Goal: Task Accomplishment & Management: Manage account settings

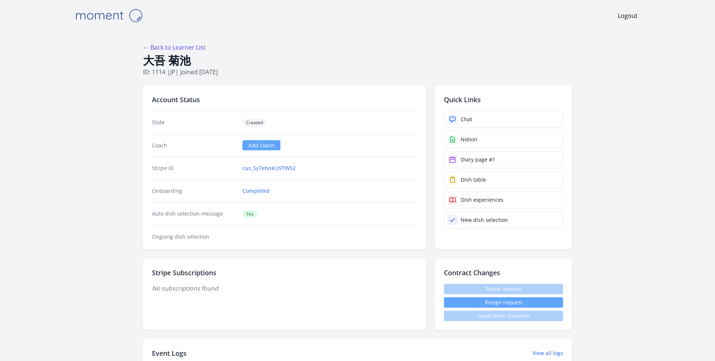
scroll to position [954, 0]
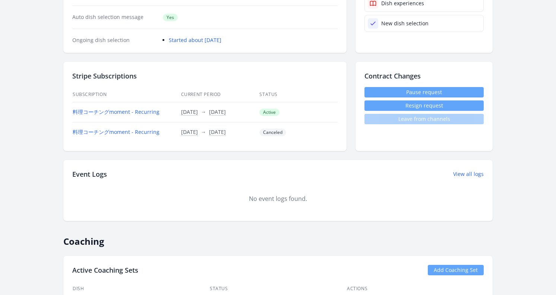
scroll to position [189, 0]
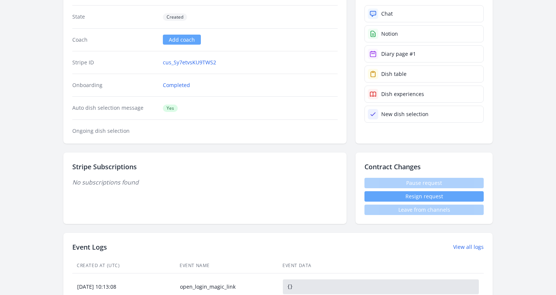
scroll to position [95, 0]
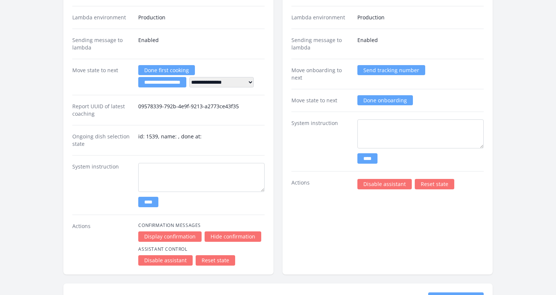
scroll to position [1370, 0]
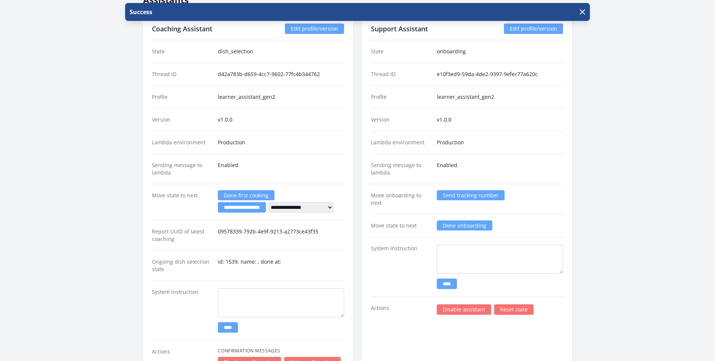
scroll to position [1359, 0]
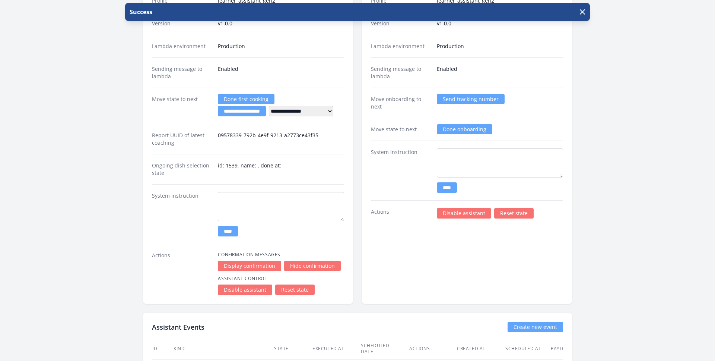
click at [291, 292] on link "Reset state" at bounding box center [294, 289] width 39 height 10
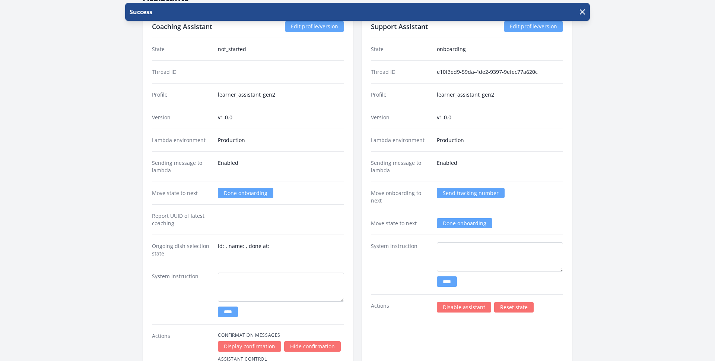
scroll to position [1323, 0]
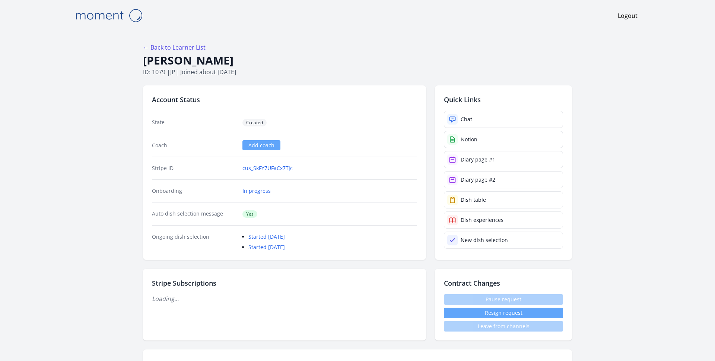
scroll to position [1323, 0]
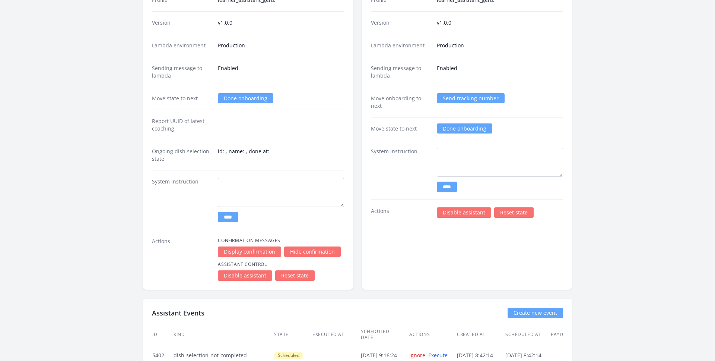
click at [281, 94] on div "Move state to next Done onboarding" at bounding box center [248, 98] width 192 height 23
click at [240, 98] on link "Done onboarding" at bounding box center [246, 98] width 56 height 10
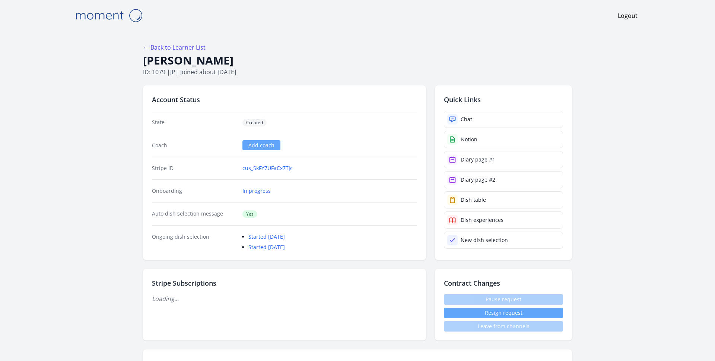
scroll to position [1323, 0]
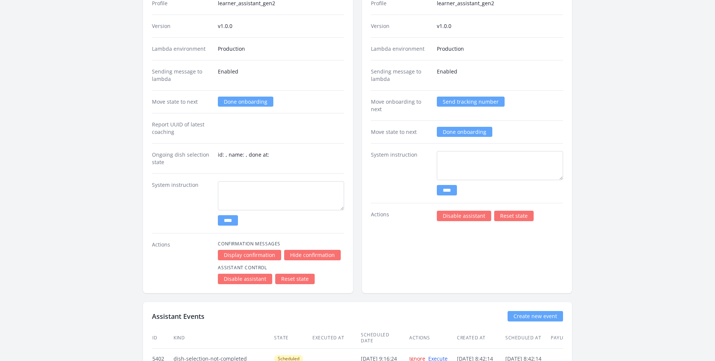
scroll to position [1302, 0]
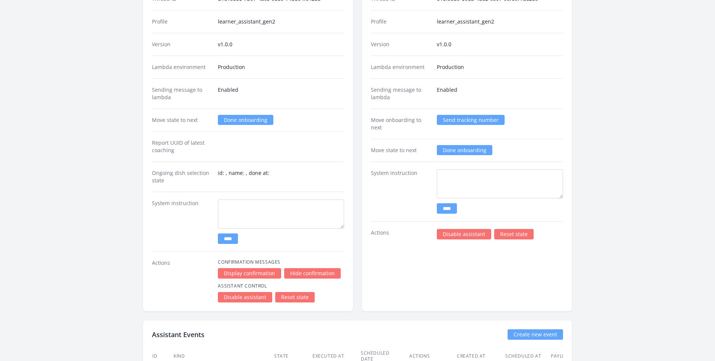
click at [234, 121] on link "Done onboarding" at bounding box center [246, 120] width 56 height 10
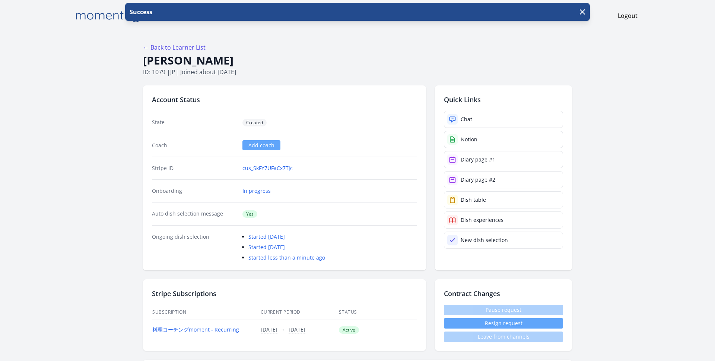
click at [298, 60] on h1 "[PERSON_NAME]" at bounding box center [357, 60] width 429 height 14
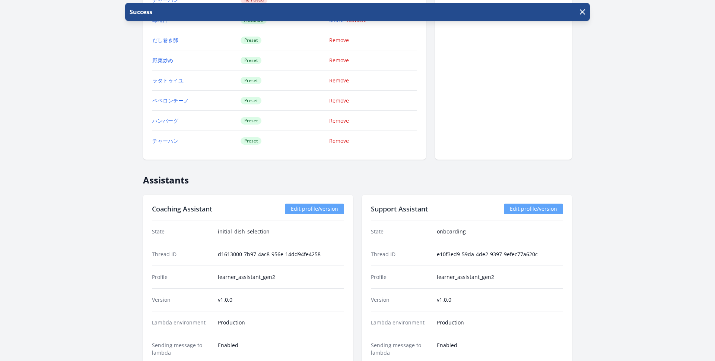
scroll to position [1096, 0]
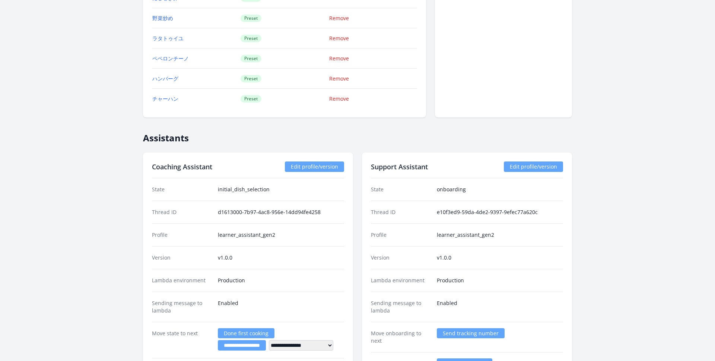
scroll to position [1100, 0]
